Goal: Task Accomplishment & Management: Use online tool/utility

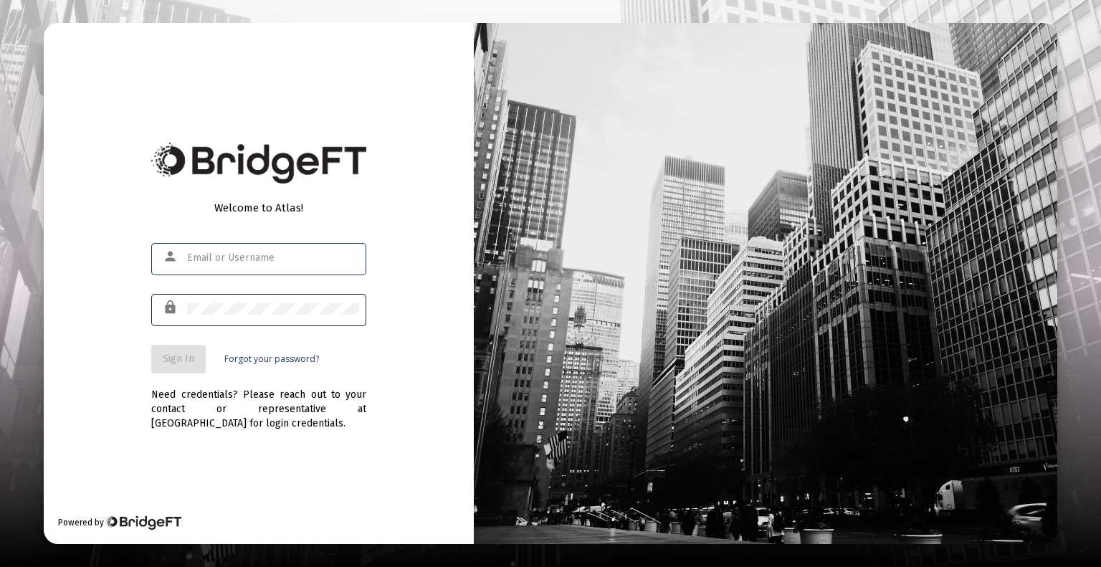
type input "[EMAIL_ADDRESS][DOMAIN_NAME]"
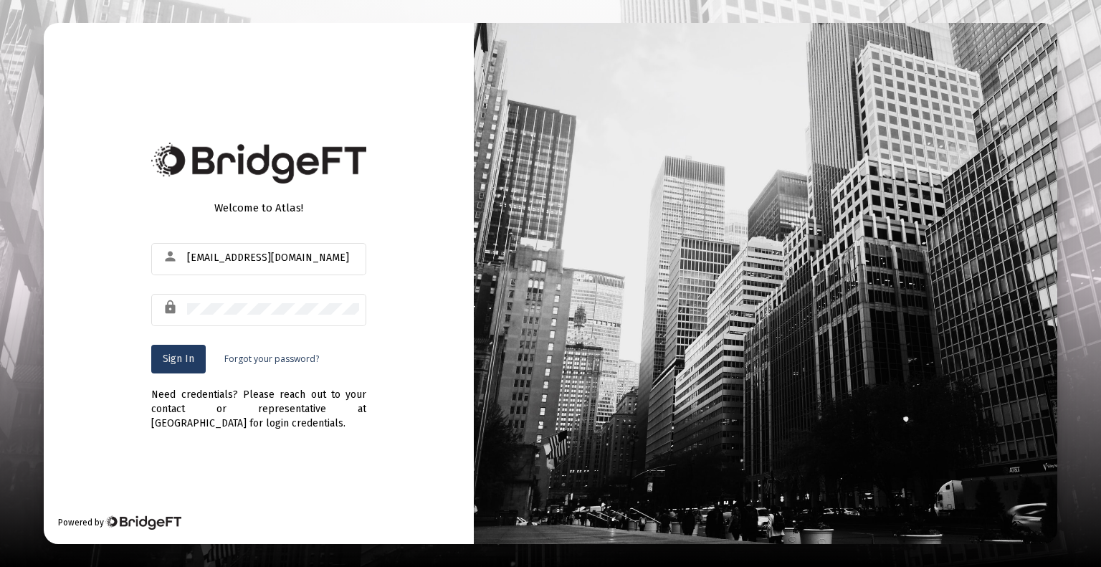
click at [176, 365] on button "Sign In" at bounding box center [178, 359] width 54 height 29
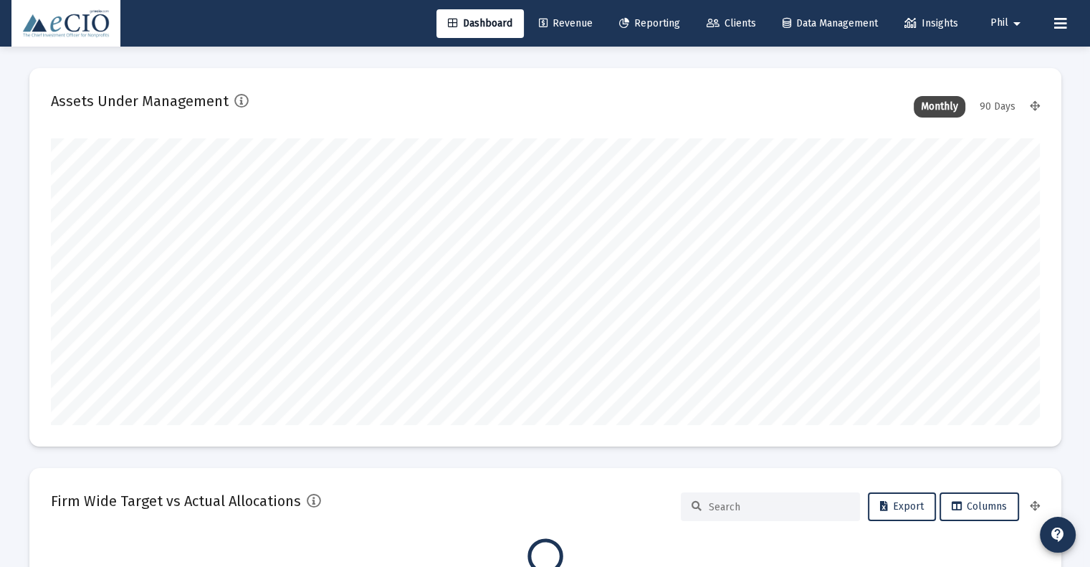
scroll to position [287, 989]
type input "[DATE]"
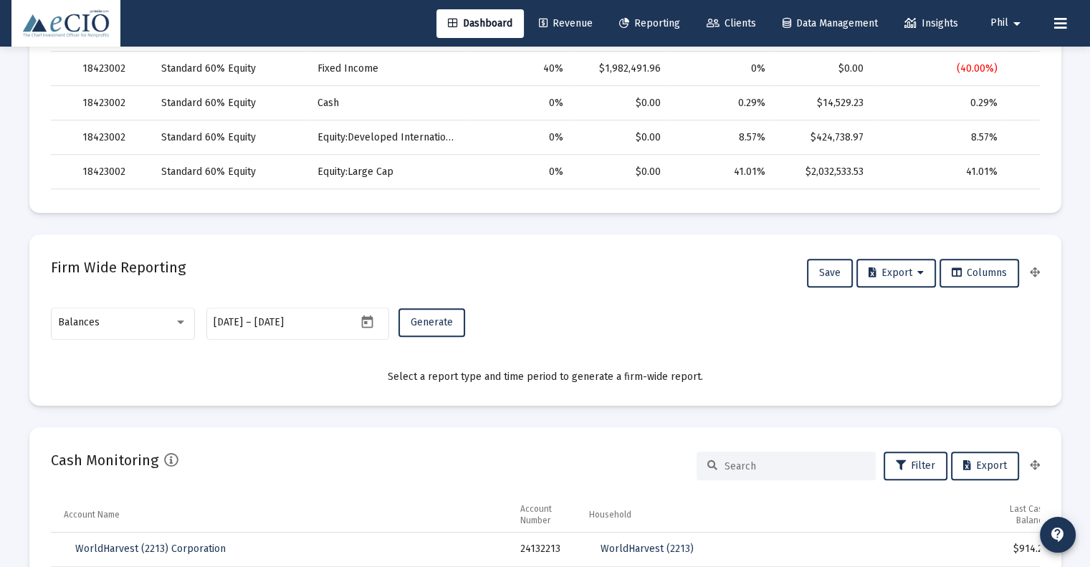
scroll to position [717, 0]
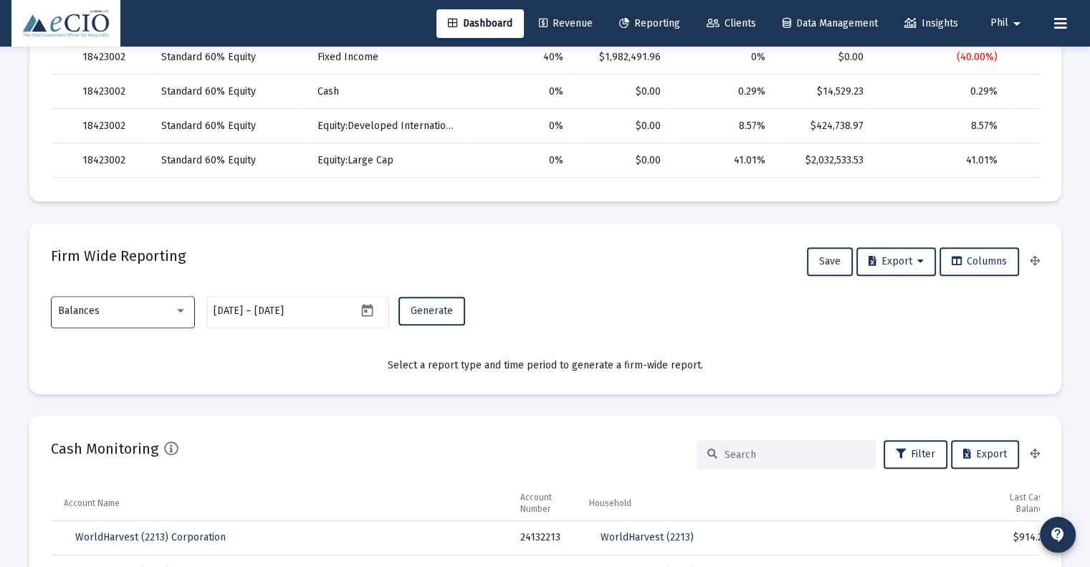
click at [133, 306] on div "Balances" at bounding box center [116, 310] width 116 height 11
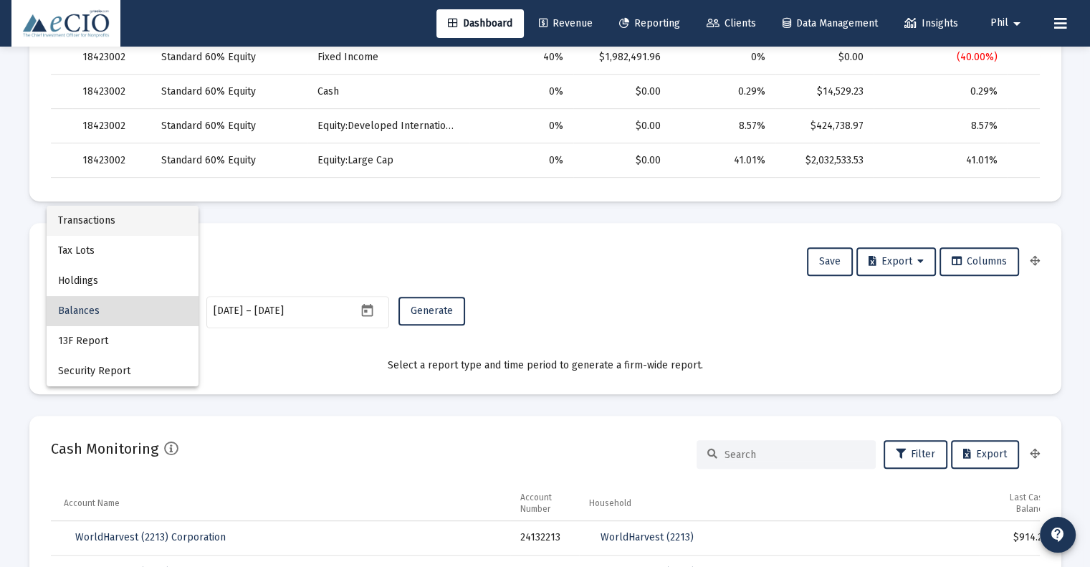
click at [128, 223] on span "Transactions" at bounding box center [122, 221] width 129 height 30
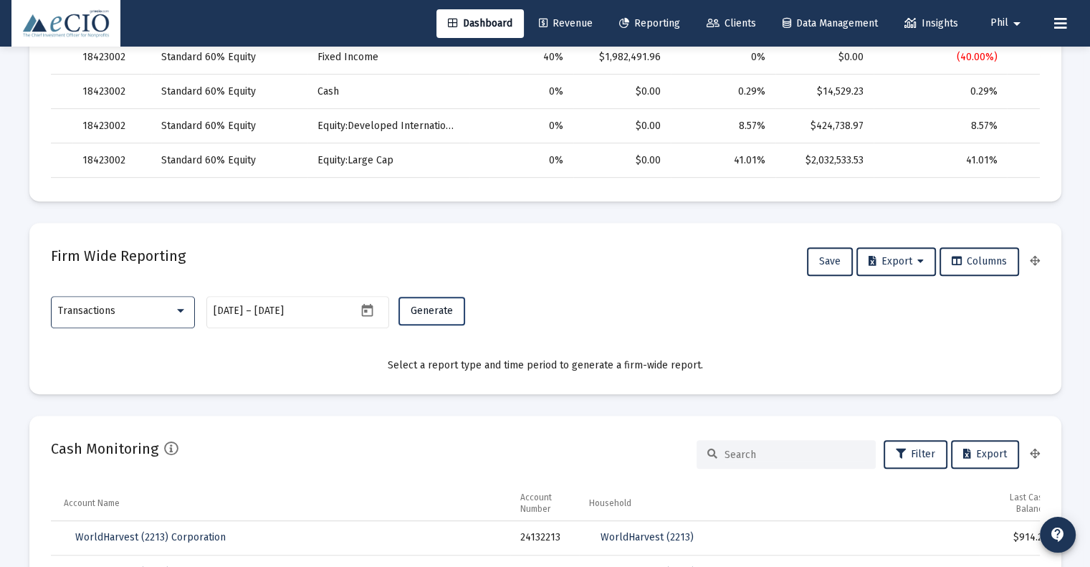
click at [414, 303] on button "Generate" at bounding box center [432, 311] width 67 height 29
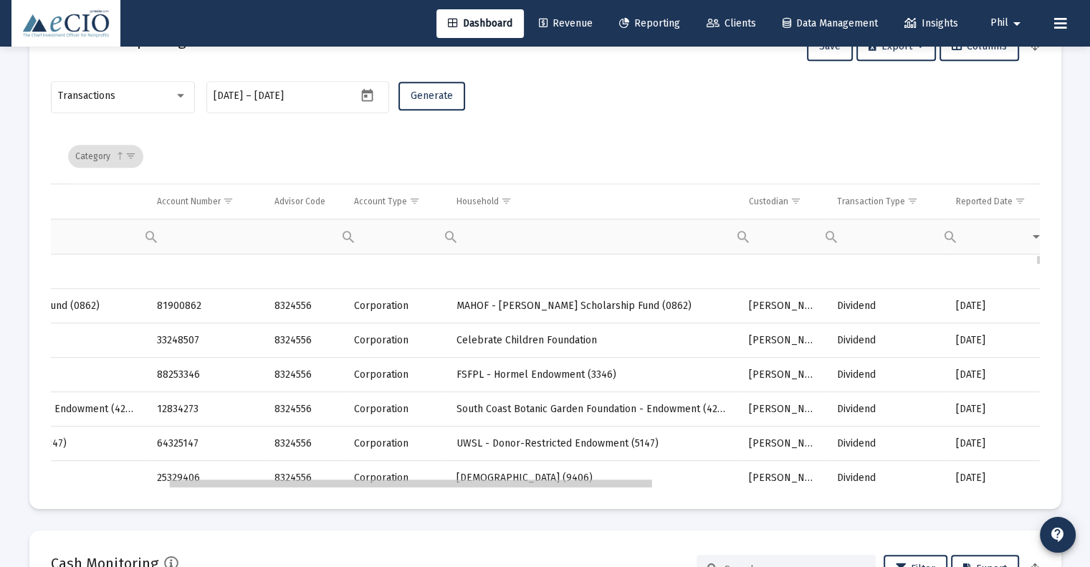
scroll to position [0, 0]
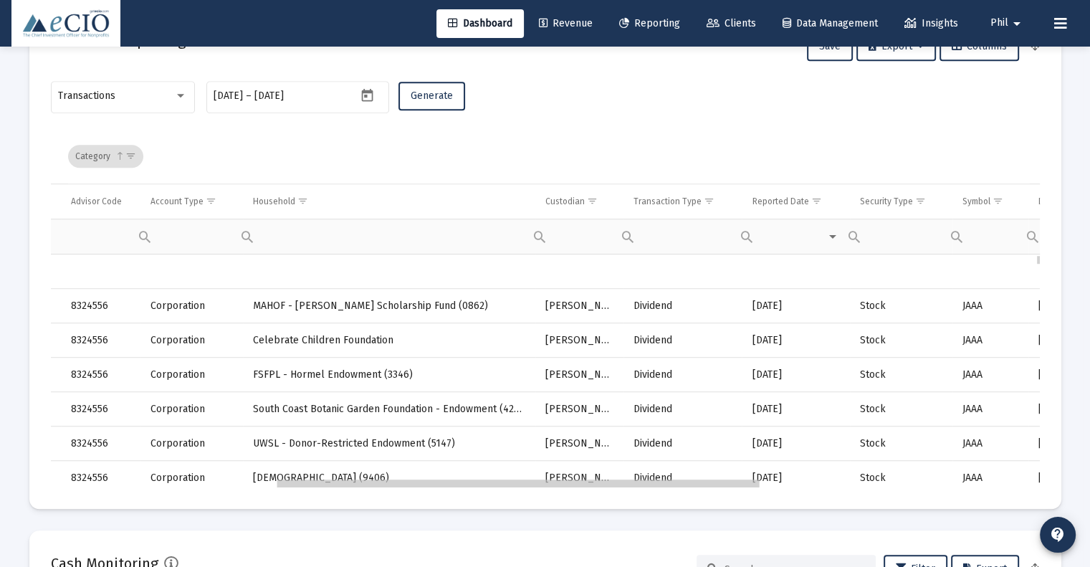
drag, startPoint x: 457, startPoint y: 487, endPoint x: 694, endPoint y: 471, distance: 237.1
click at [705, 200] on span "Show filter options for column 'Transaction Type'" at bounding box center [708, 201] width 11 height 11
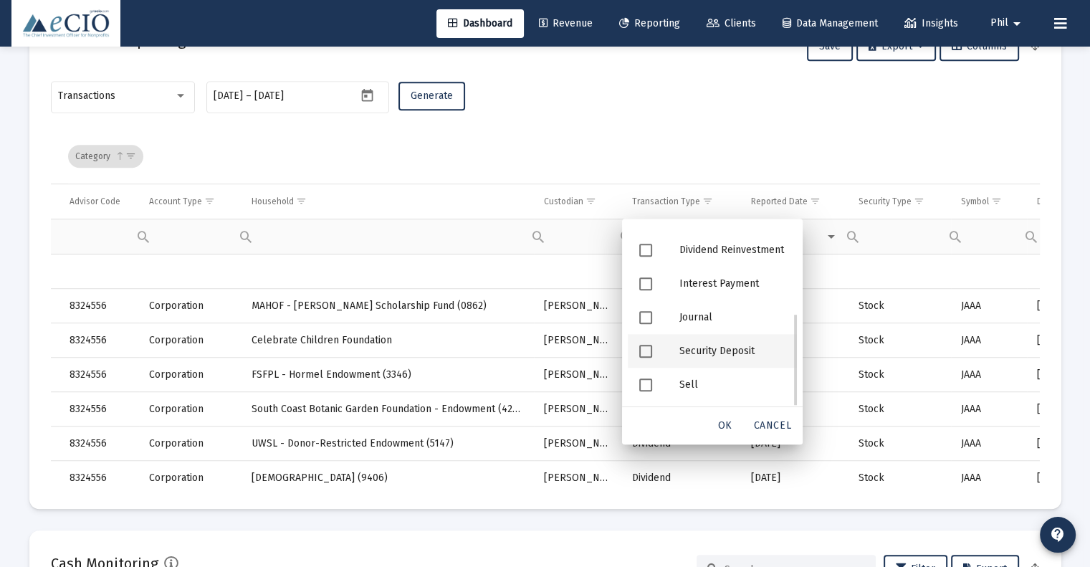
click at [693, 349] on div "Security Deposit" at bounding box center [732, 351] width 129 height 34
click at [725, 429] on span "OK" at bounding box center [725, 425] width 14 height 12
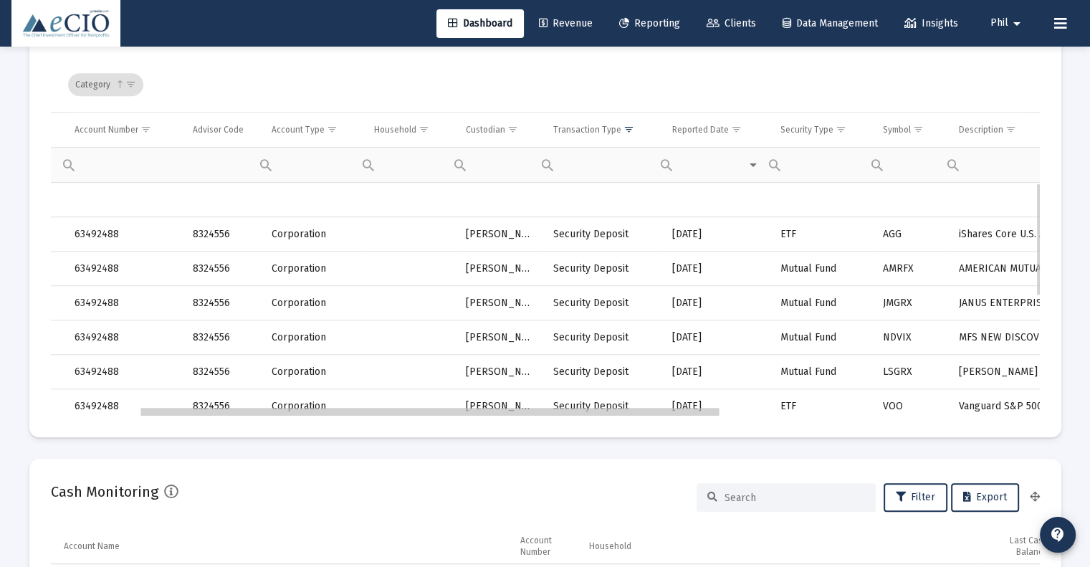
drag, startPoint x: 696, startPoint y: 412, endPoint x: 509, endPoint y: 420, distance: 187.3
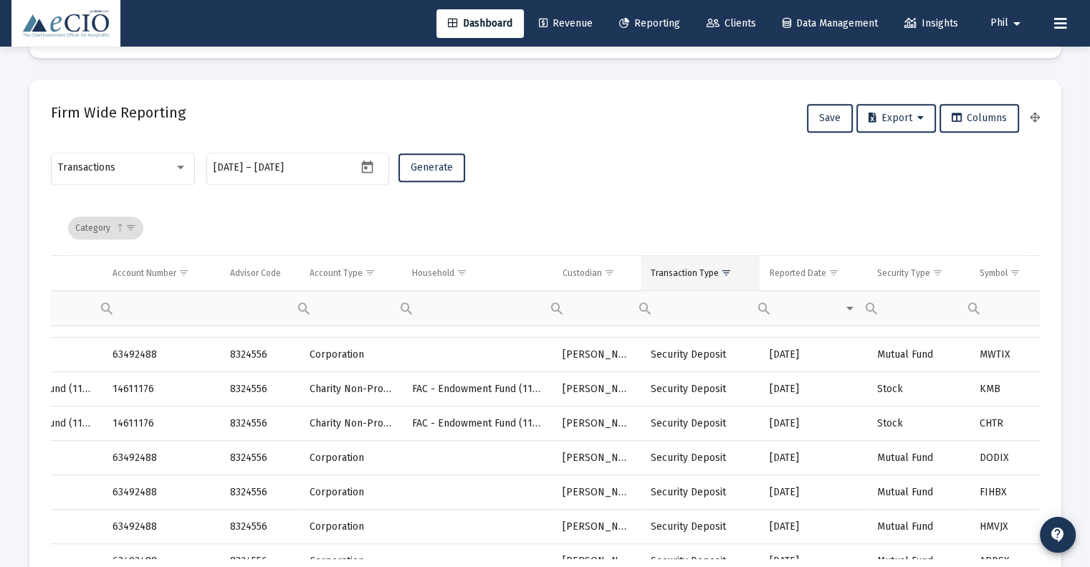
click at [725, 272] on span "Show filter options for column 'Transaction Type'" at bounding box center [726, 272] width 11 height 11
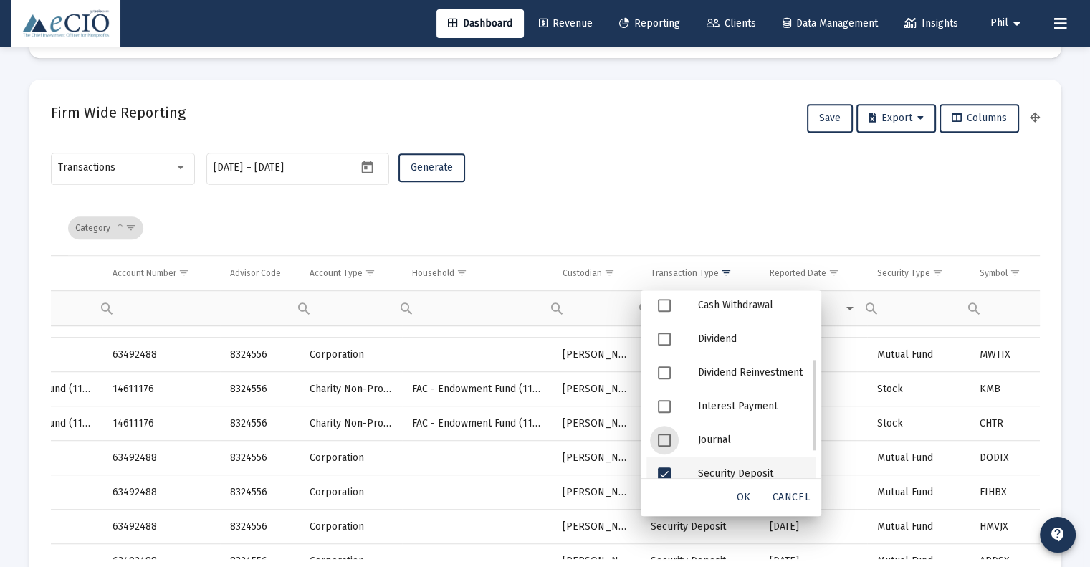
click at [665, 472] on span "Filter options" at bounding box center [664, 473] width 13 height 13
click at [664, 441] on span "Filter options" at bounding box center [664, 440] width 13 height 13
click at [751, 493] on span "OK" at bounding box center [744, 497] width 14 height 12
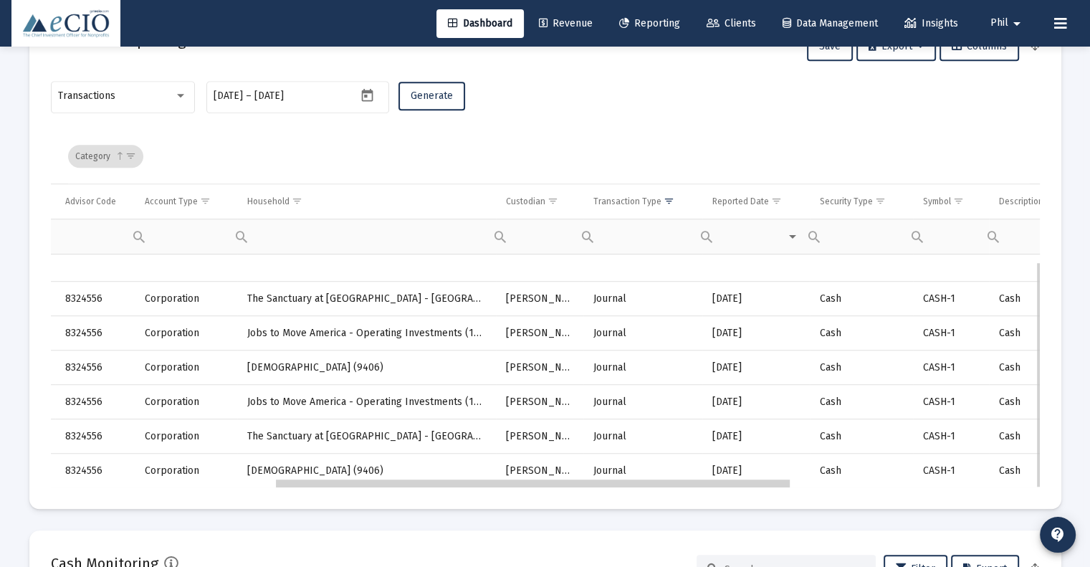
drag, startPoint x: 620, startPoint y: 484, endPoint x: 674, endPoint y: 464, distance: 57.4
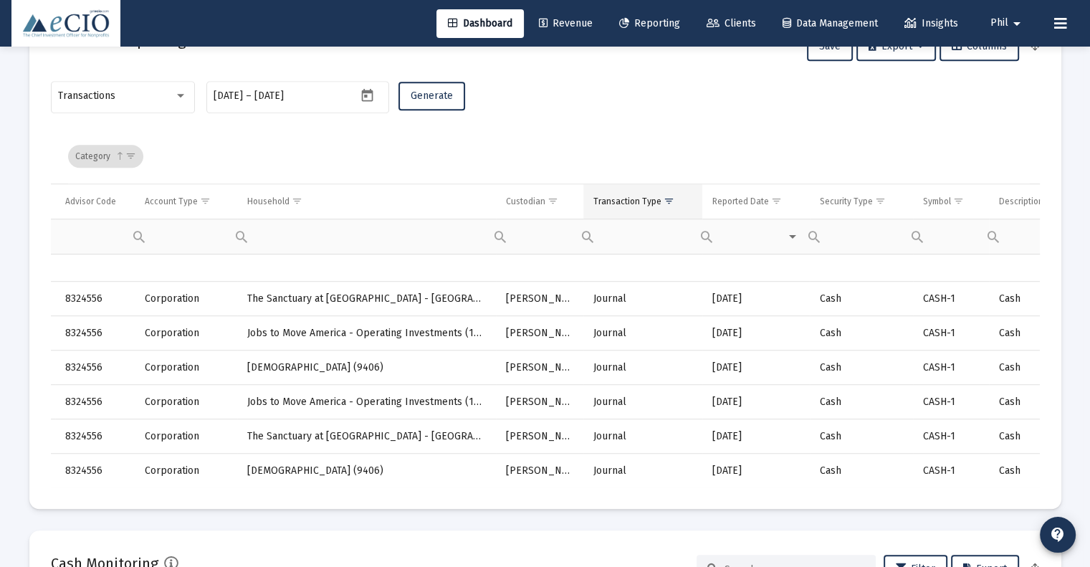
click at [665, 196] on span "Show filter options for column 'Transaction Type'" at bounding box center [669, 201] width 11 height 11
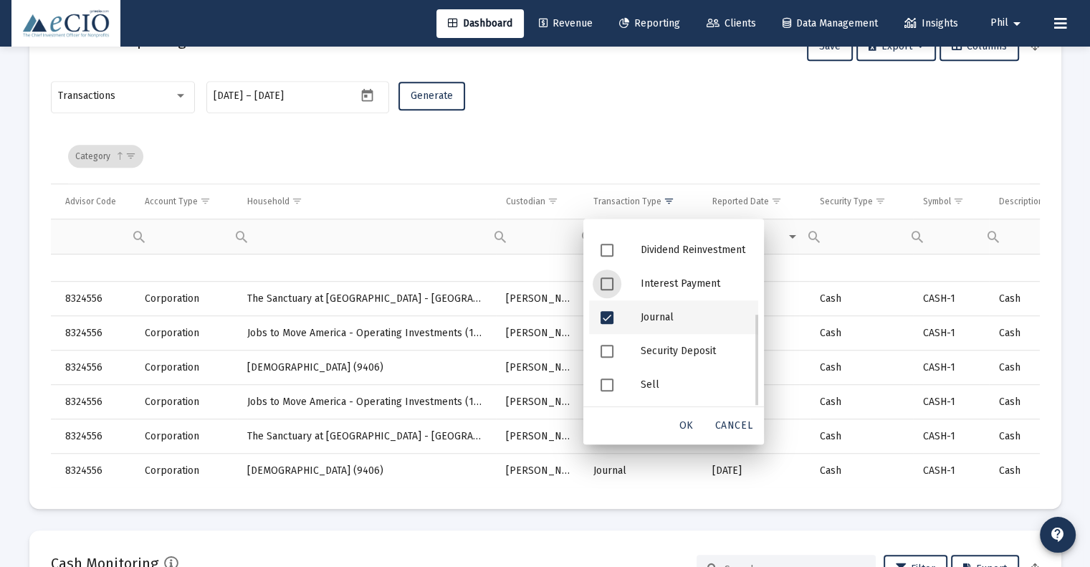
click at [662, 316] on div "Journal" at bounding box center [693, 317] width 129 height 34
click at [720, 137] on div "Category" at bounding box center [549, 156] width 962 height 54
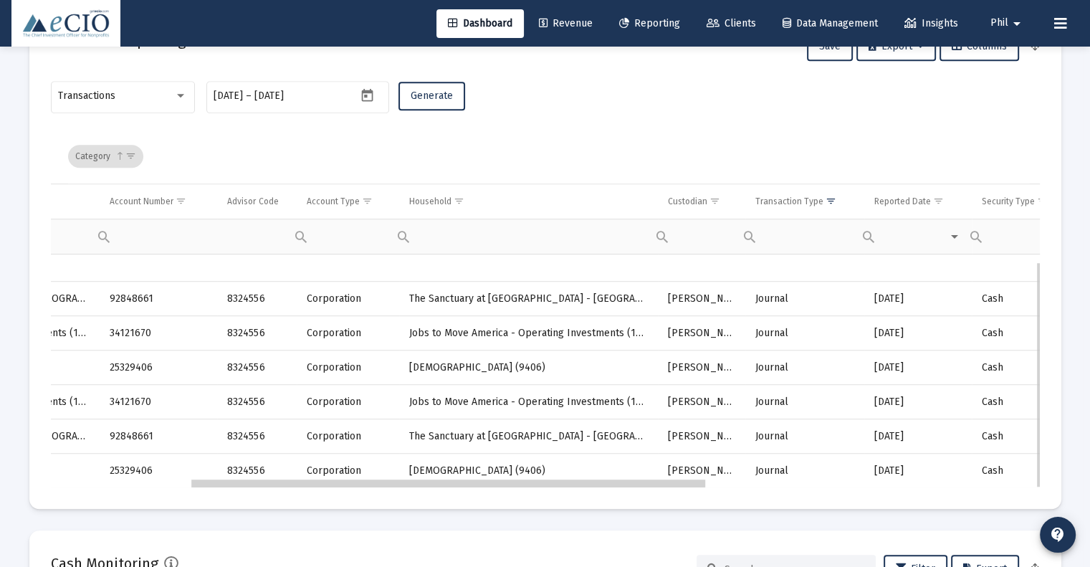
drag, startPoint x: 731, startPoint y: 481, endPoint x: 639, endPoint y: 485, distance: 92.5
